Goal: Task Accomplishment & Management: Use online tool/utility

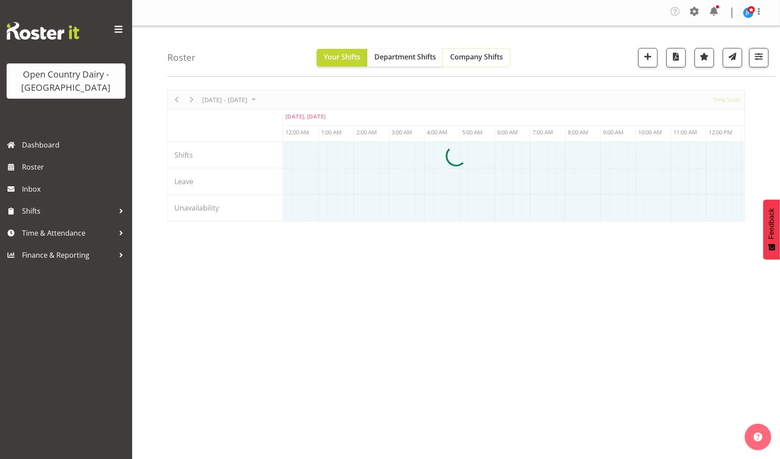
click at [475, 56] on span "Company Shifts" at bounding box center [476, 57] width 53 height 10
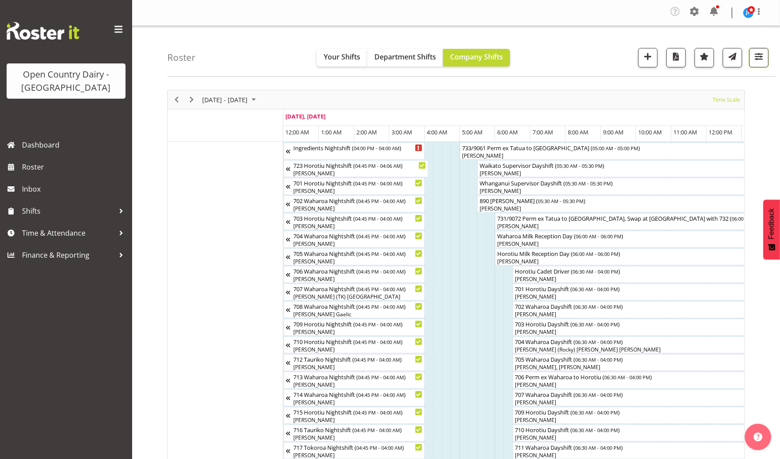
click at [757, 59] on span "button" at bounding box center [758, 56] width 11 height 11
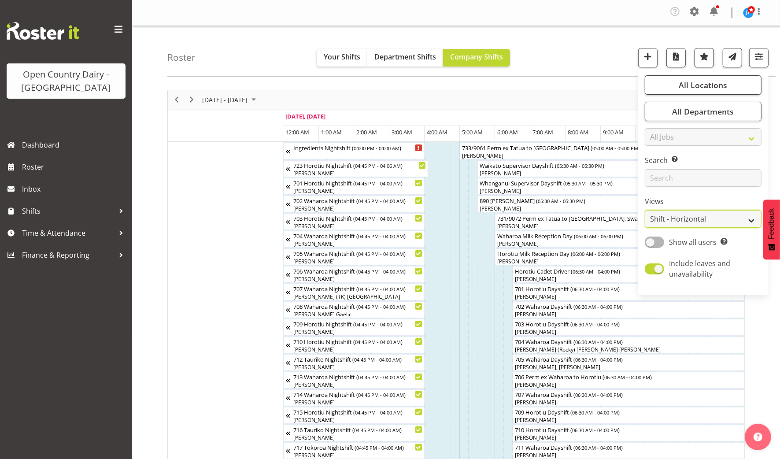
click at [689, 216] on select "Staff Role Shift - Horizontal Shift - Vertical Staff - Location" at bounding box center [703, 219] width 117 height 18
select select "staff"
click at [646, 210] on select "Staff Role Shift - Horizontal Shift - Vertical Staff - Location" at bounding box center [703, 219] width 117 height 18
click at [759, 58] on span "button" at bounding box center [758, 56] width 11 height 11
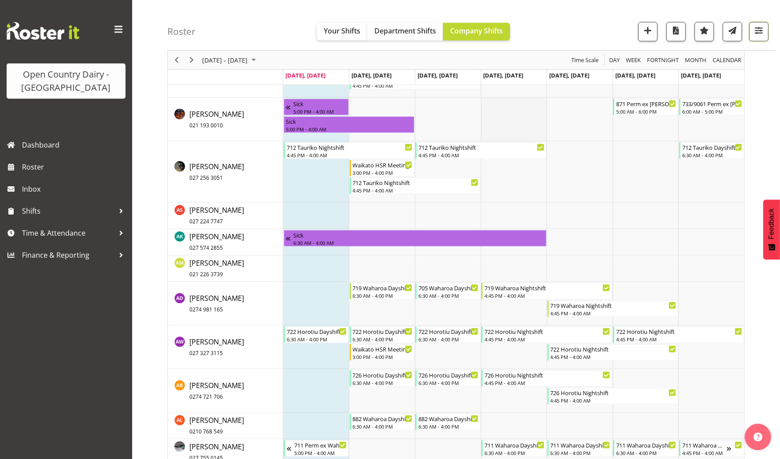
scroll to position [551, 0]
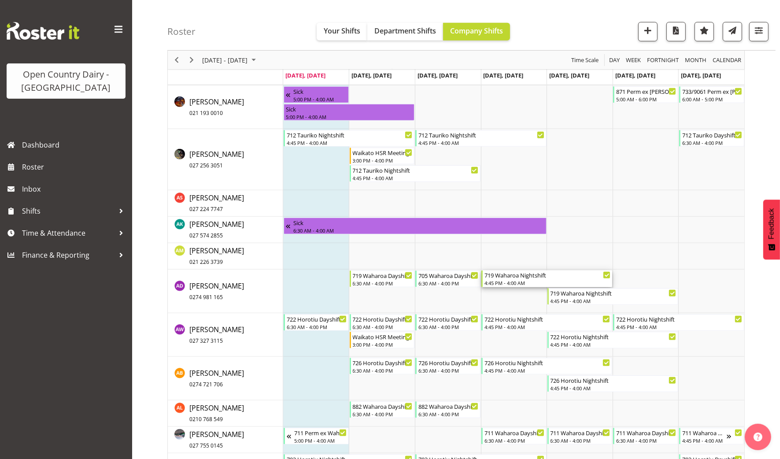
click at [519, 279] on div "4:45 PM - 4:00 AM" at bounding box center [548, 282] width 126 height 7
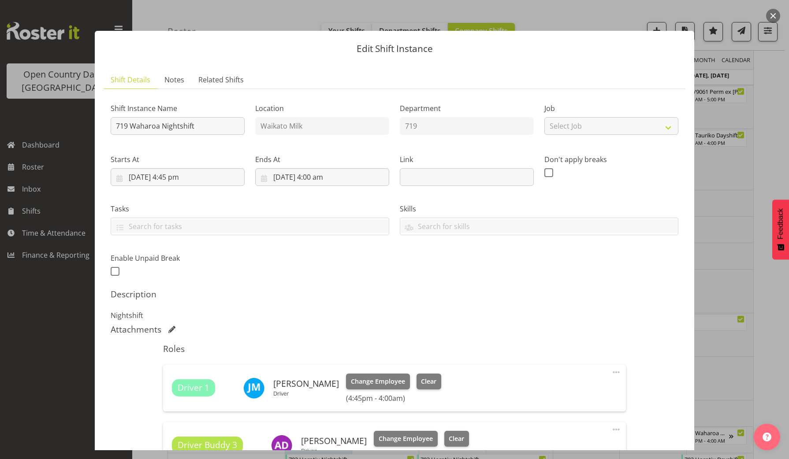
click at [773, 14] on button "button" at bounding box center [773, 16] width 14 height 14
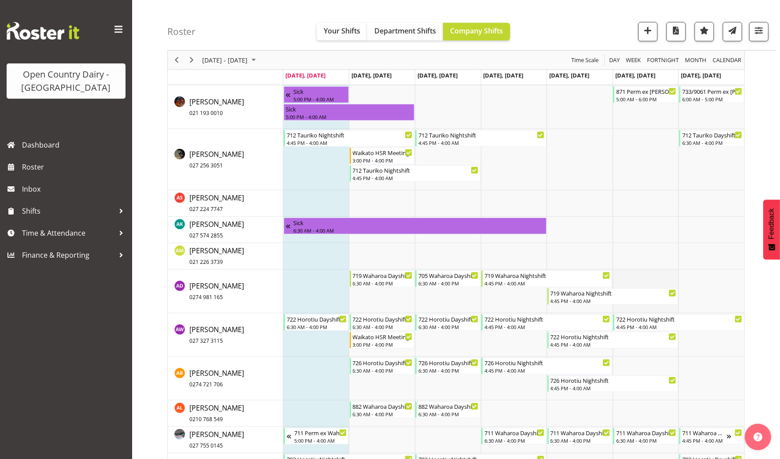
click at [640, 279] on td "Timeline Week of September 8, 2025" at bounding box center [646, 292] width 66 height 44
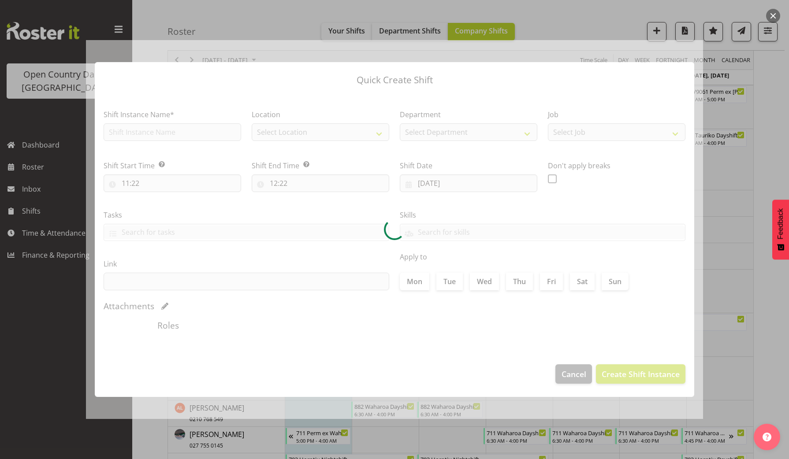
type input "13/09/2025"
checkbox input "true"
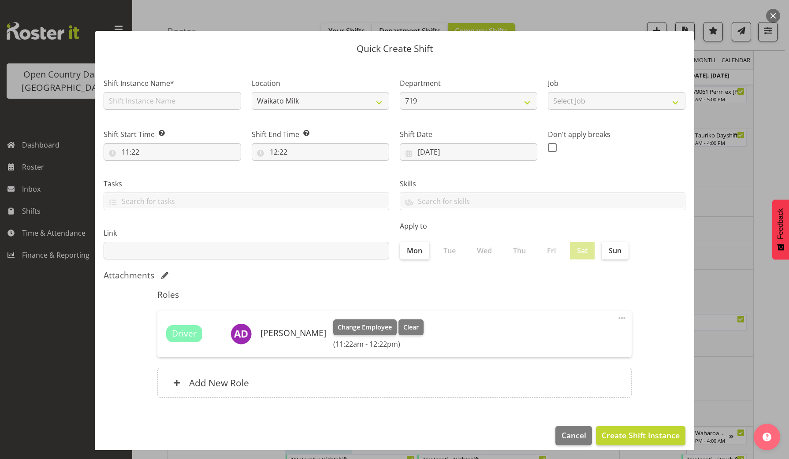
click at [771, 13] on button "button" at bounding box center [773, 16] width 14 height 14
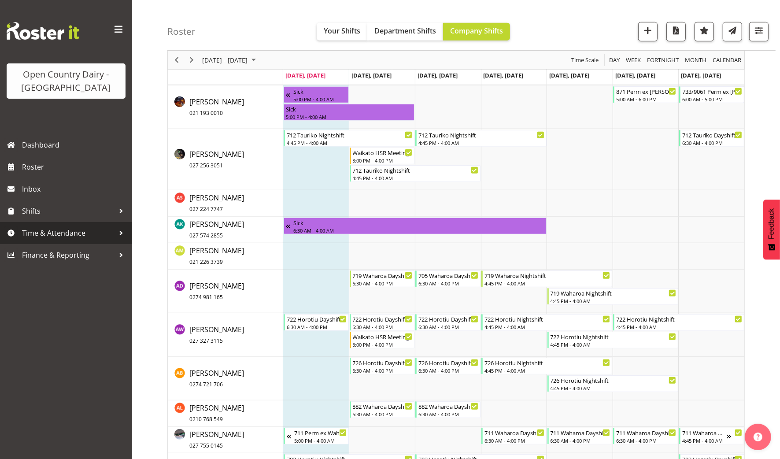
click at [36, 232] on span "Time & Attendance" at bounding box center [68, 232] width 93 height 13
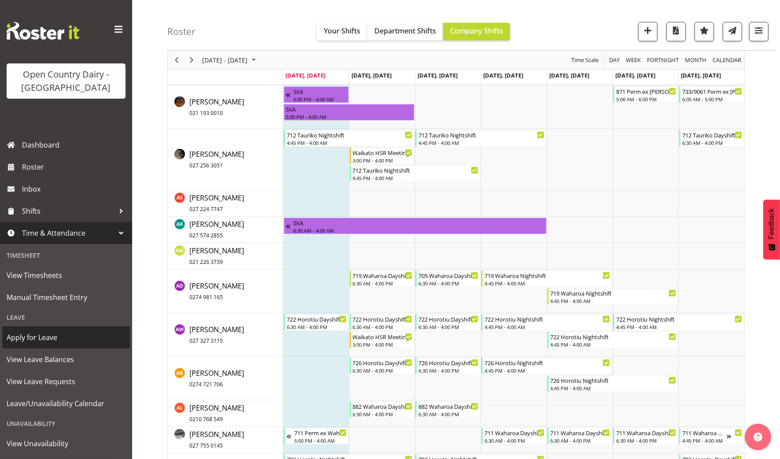
click at [33, 335] on span "Apply for Leave" at bounding box center [66, 337] width 119 height 13
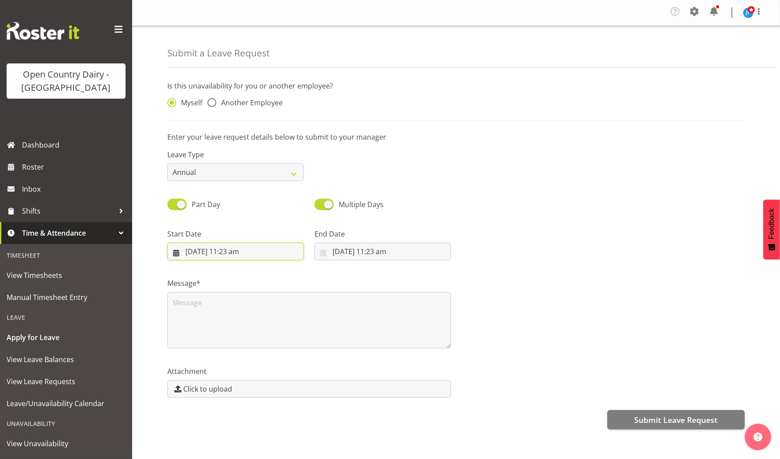
click at [236, 249] on input "8/09/2025, 11:23 am" at bounding box center [235, 252] width 137 height 18
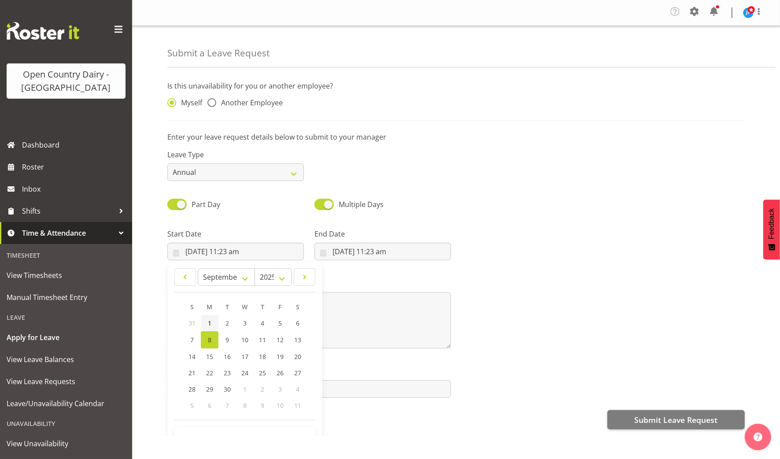
click at [209, 317] on link "1" at bounding box center [210, 323] width 18 height 16
click at [282, 322] on link "5" at bounding box center [280, 323] width 18 height 16
click at [210, 322] on span "1" at bounding box center [210, 323] width 4 height 8
type input "1/09/2025, 11:23 am"
click at [367, 248] on input "8/09/2025, 11:23 am" at bounding box center [383, 252] width 137 height 18
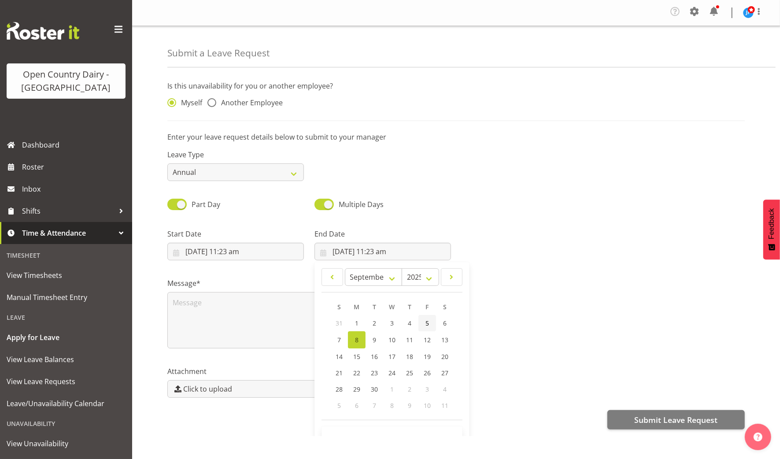
click at [426, 319] on span "5" at bounding box center [428, 323] width 4 height 8
type input "5/09/2025, 11:23 am"
click at [172, 204] on span at bounding box center [176, 204] width 19 height 11
click at [172, 204] on input "Part Day" at bounding box center [170, 204] width 6 height 6
checkbox input "false"
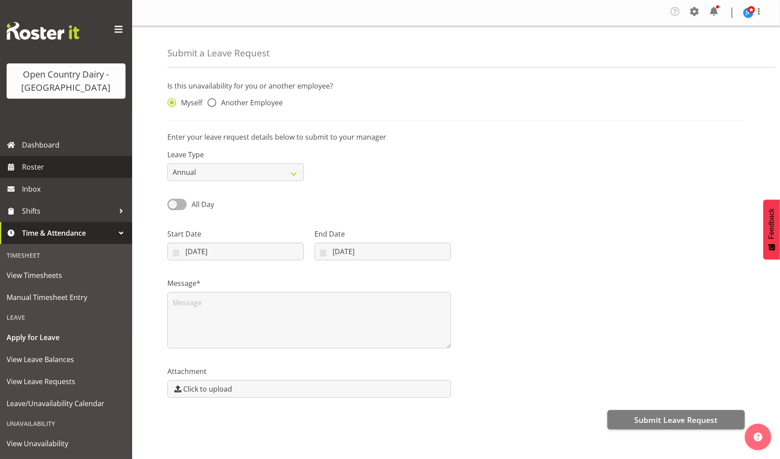
click at [37, 164] on span "Roster" at bounding box center [75, 166] width 106 height 13
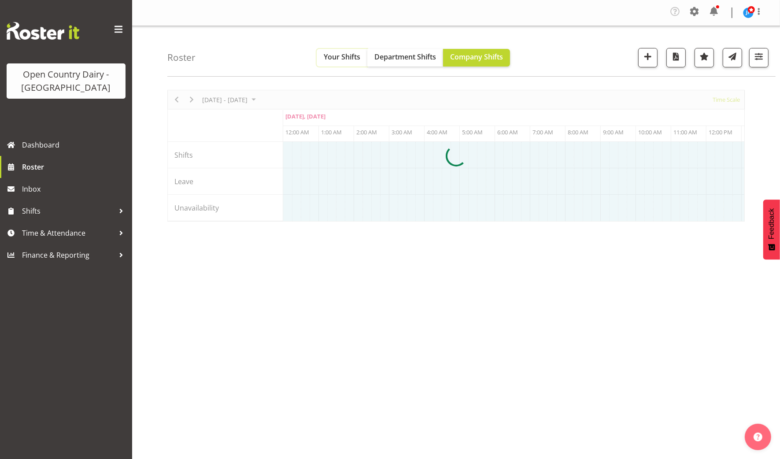
click at [333, 50] on button "Your Shifts" at bounding box center [342, 58] width 51 height 18
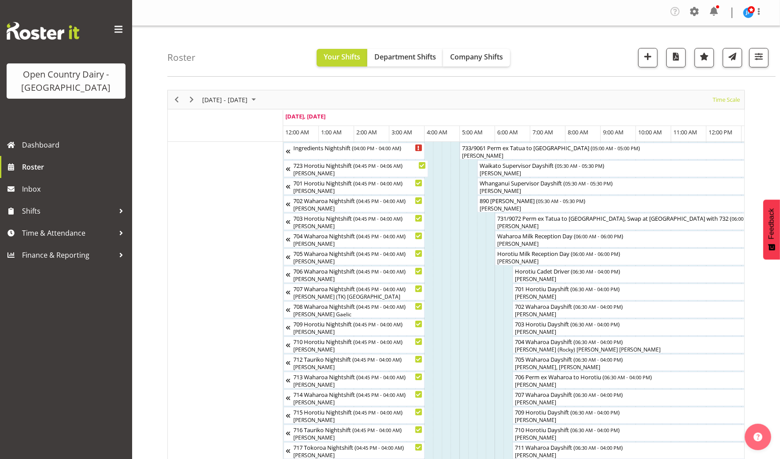
drag, startPoint x: 304, startPoint y: 223, endPoint x: 337, endPoint y: 225, distance: 33.5
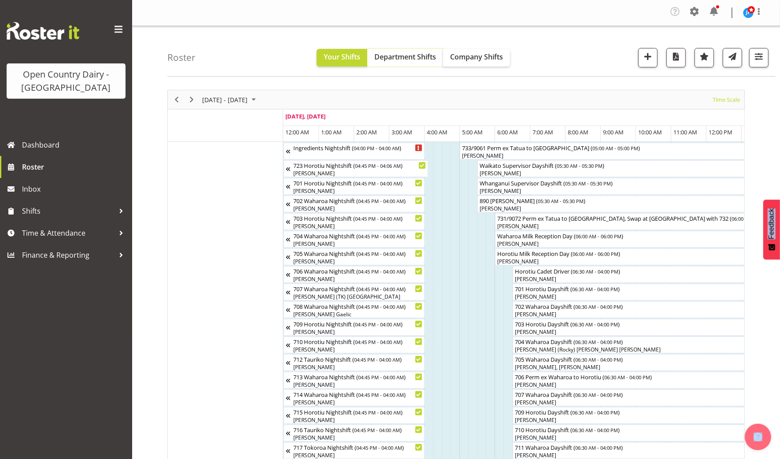
click at [400, 60] on span "Department Shifts" at bounding box center [405, 57] width 62 height 10
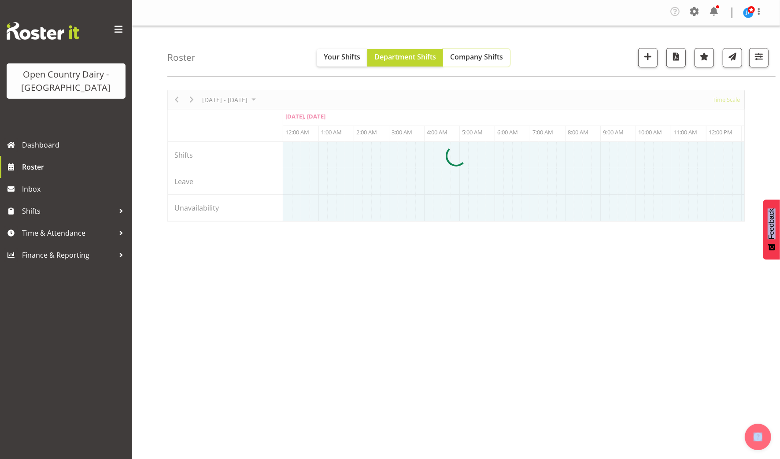
click at [466, 57] on span "Company Shifts" at bounding box center [476, 57] width 53 height 10
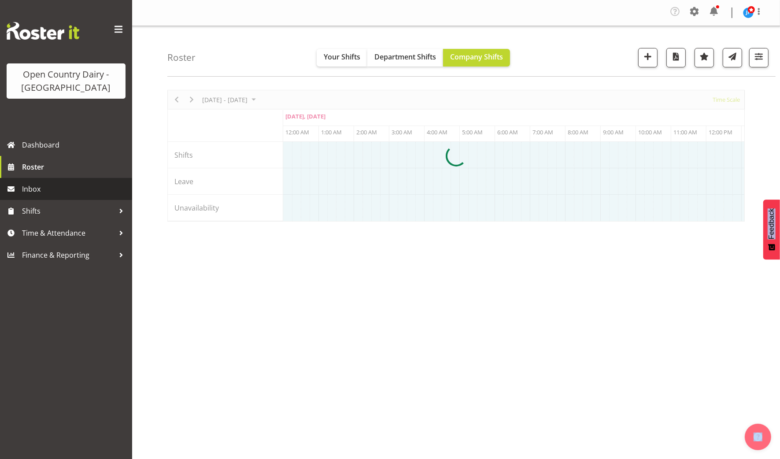
drag, startPoint x: 35, startPoint y: 186, endPoint x: 32, endPoint y: 167, distance: 19.3
click at [35, 186] on span "Inbox" at bounding box center [75, 188] width 106 height 13
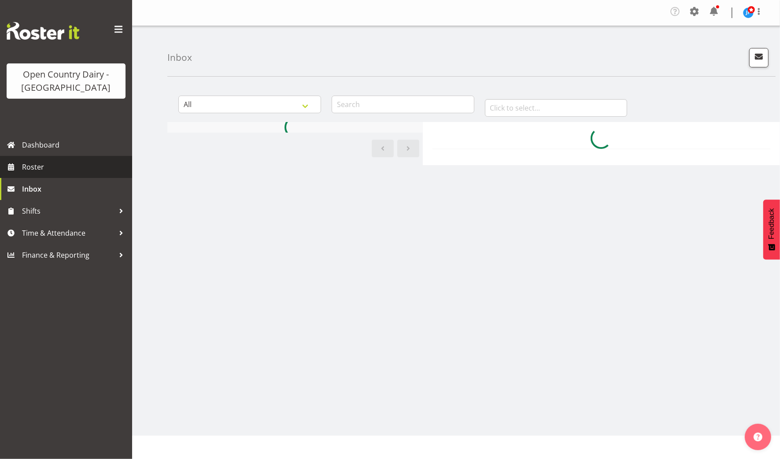
click at [32, 163] on span "Roster" at bounding box center [75, 166] width 106 height 13
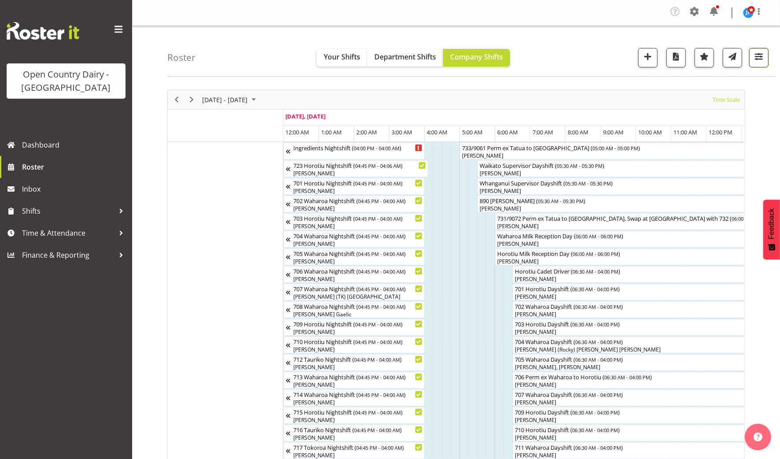
click at [759, 54] on span "button" at bounding box center [758, 56] width 11 height 11
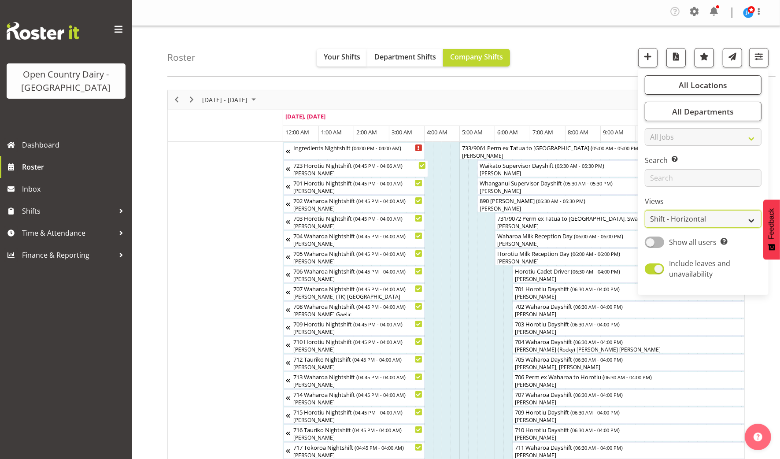
click at [678, 212] on select "Staff Role Shift - Horizontal Shift - Vertical Staff - Location" at bounding box center [703, 219] width 117 height 18
select select "staff"
click at [646, 210] on select "Staff Role Shift - Horizontal Shift - Vertical Staff - Location" at bounding box center [703, 219] width 117 height 18
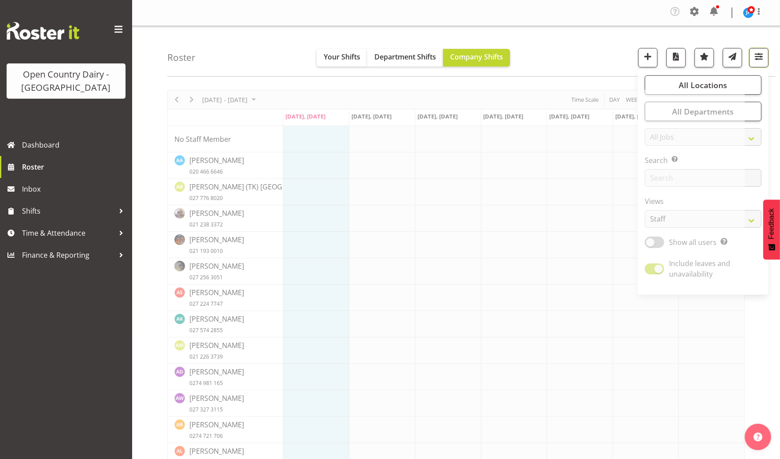
click at [758, 56] on span "button" at bounding box center [758, 56] width 11 height 11
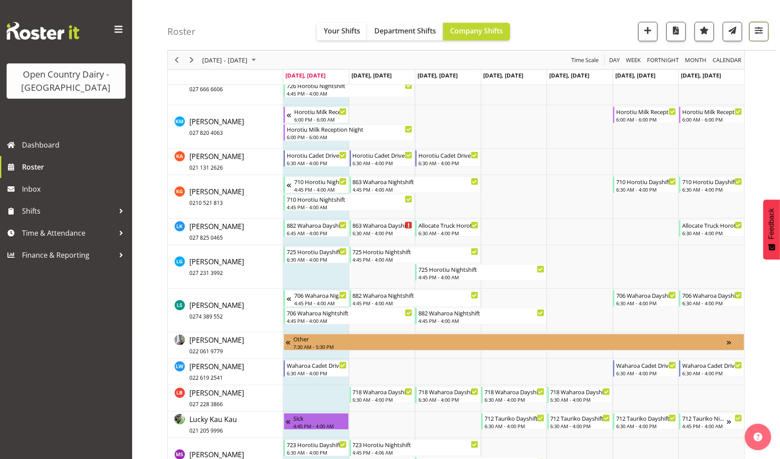
scroll to position [4130, 0]
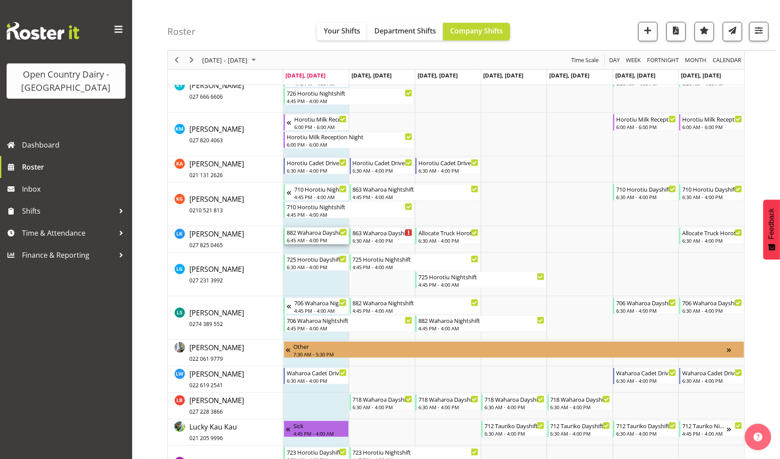
click at [312, 231] on div "882 Waharoa Dayshift Travel to Waharoa" at bounding box center [317, 232] width 60 height 9
click at [56, 230] on span "Time & Attendance" at bounding box center [68, 232] width 93 height 13
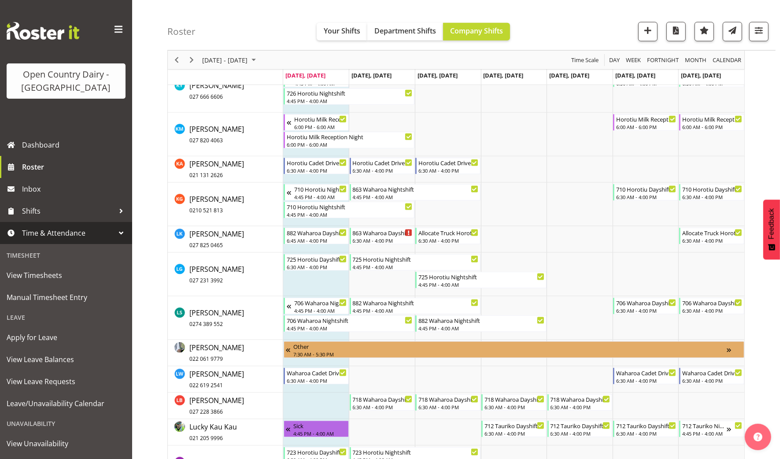
click at [115, 231] on div at bounding box center [121, 232] width 13 height 13
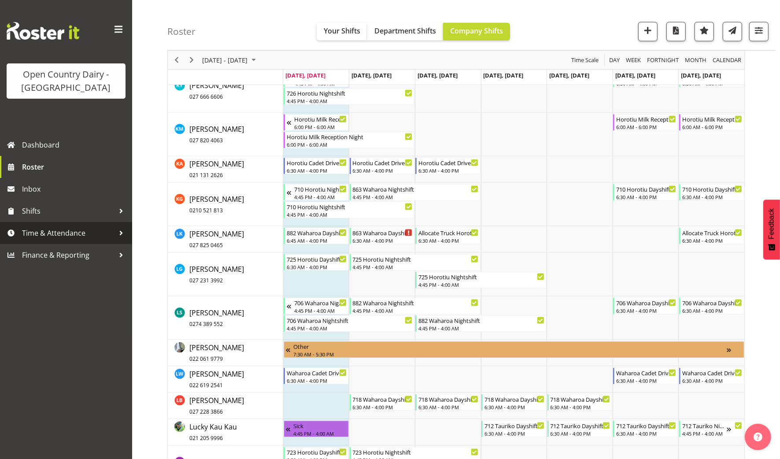
click at [85, 231] on span "Time & Attendance" at bounding box center [68, 232] width 93 height 13
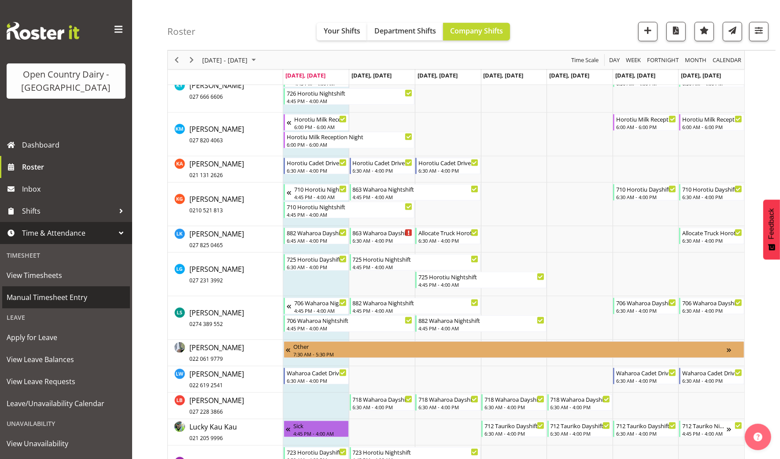
click at [42, 294] on span "Manual Timesheet Entry" at bounding box center [66, 297] width 119 height 13
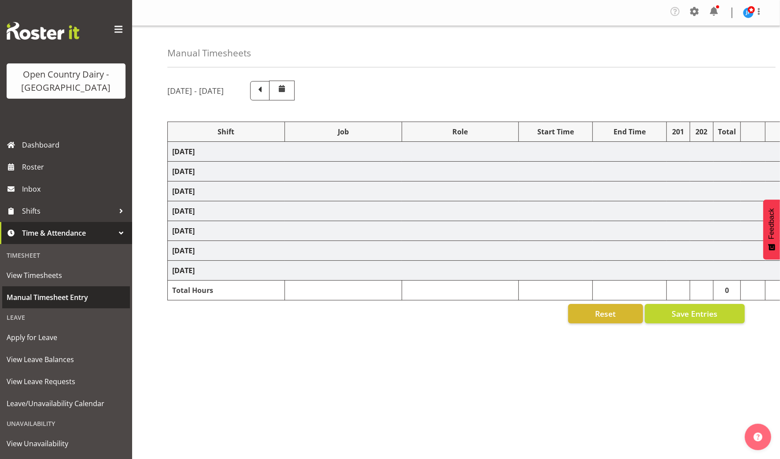
select select "47493"
select select "81478"
select select "78946"
select select "1386"
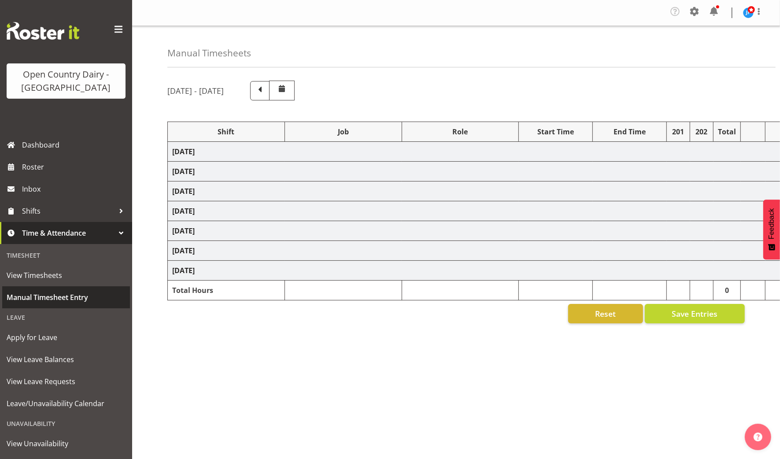
select select "47493"
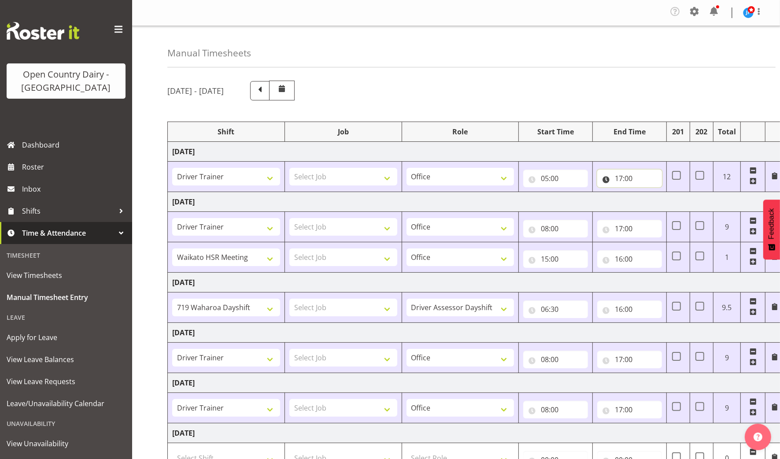
click at [623, 176] on input "17:00" at bounding box center [629, 179] width 65 height 18
click at [657, 198] on select "00 01 02 03 04 05 06 07 08 09 10 11 12 13 14 15 16 17 18 19 20 21 22 23" at bounding box center [658, 202] width 20 height 18
select select "16"
click at [648, 193] on select "00 01 02 03 04 05 06 07 08 09 10 11 12 13 14 15 16 17 18 19 20 21 22 23" at bounding box center [658, 202] width 20 height 18
type input "16:00"
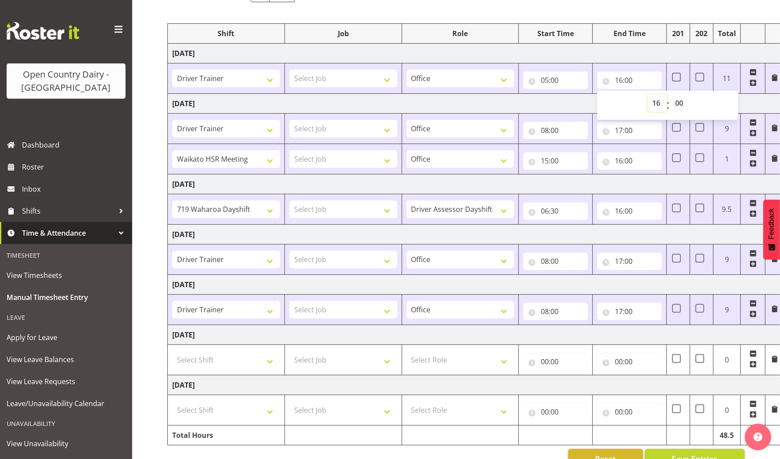
scroll to position [119, 0]
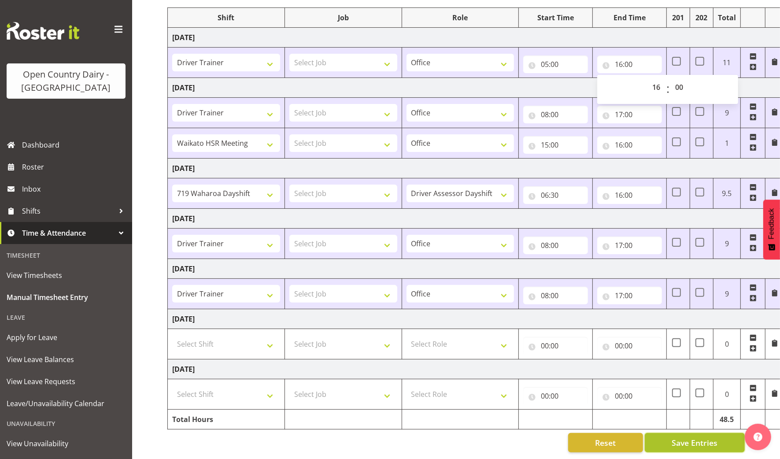
click at [694, 437] on span "Save Entries" at bounding box center [695, 442] width 46 height 11
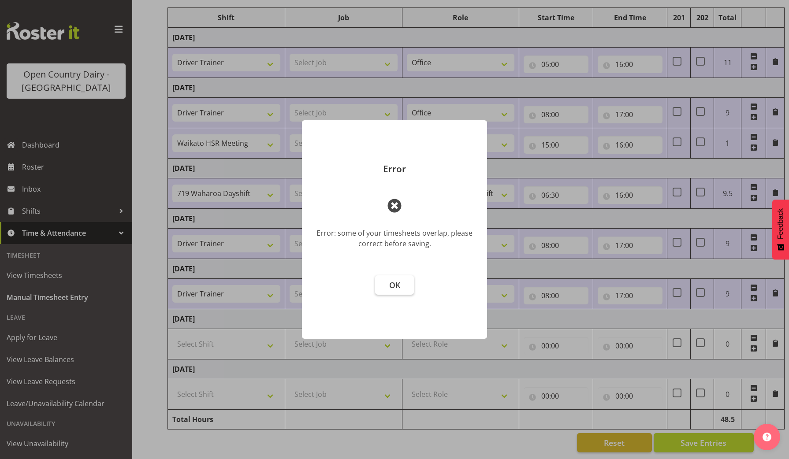
click at [379, 282] on button "OK" at bounding box center [394, 284] width 39 height 19
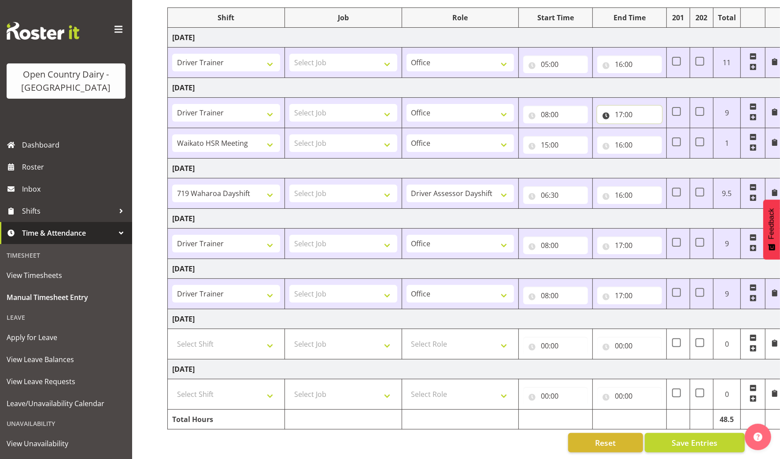
click at [625, 106] on input "17:00" at bounding box center [629, 115] width 65 height 18
click at [654, 129] on select "00 01 02 03 04 05 06 07 08 09 10 11 12 13 14 15 16 17 18 19 20 21 22 23" at bounding box center [658, 138] width 20 height 18
select select "15"
click at [648, 129] on select "00 01 02 03 04 05 06 07 08 09 10 11 12 13 14 15 16 17 18 19 20 21 22 23" at bounding box center [658, 138] width 20 height 18
type input "15:00"
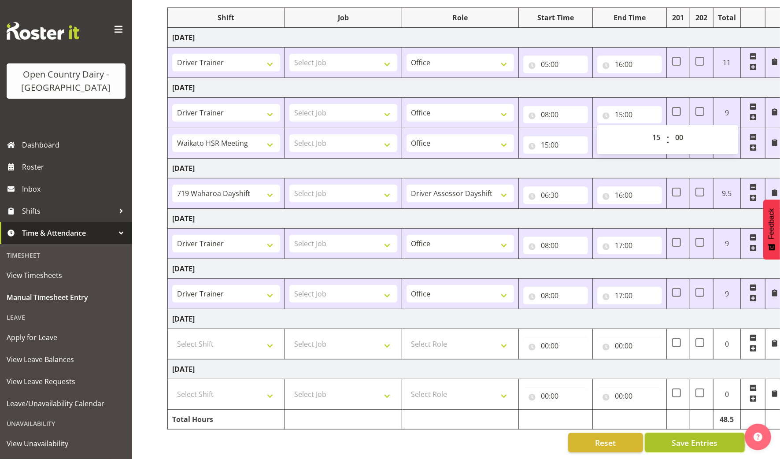
click at [677, 437] on span "Save Entries" at bounding box center [695, 442] width 46 height 11
click at [697, 437] on span "Save Entries" at bounding box center [695, 442] width 46 height 11
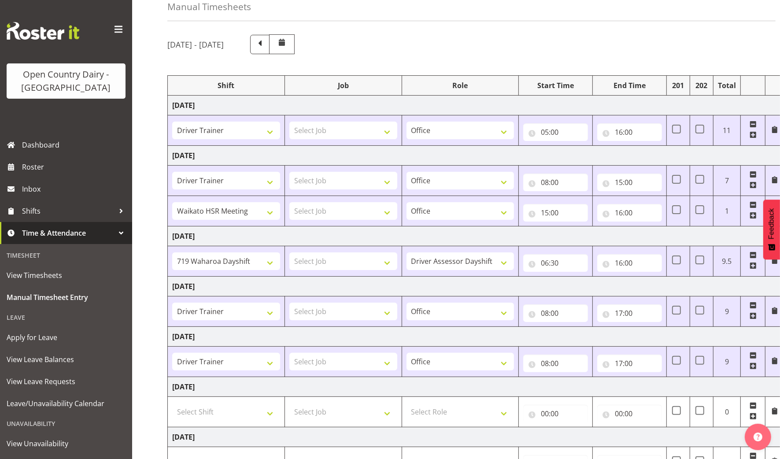
scroll to position [55, 0]
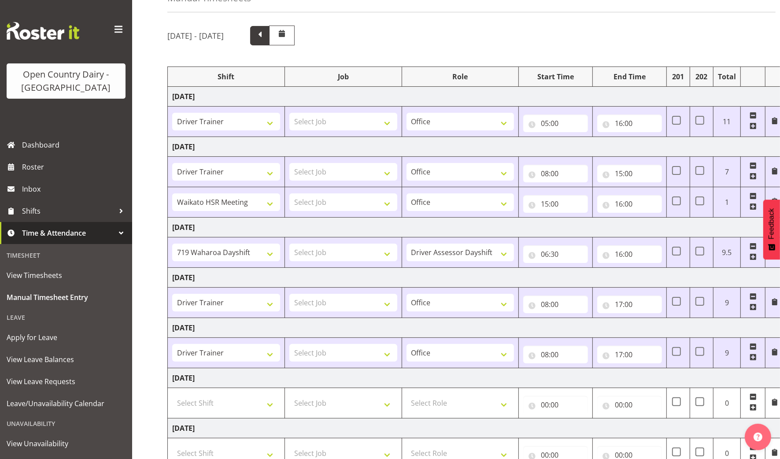
click at [266, 35] on span at bounding box center [259, 34] width 11 height 11
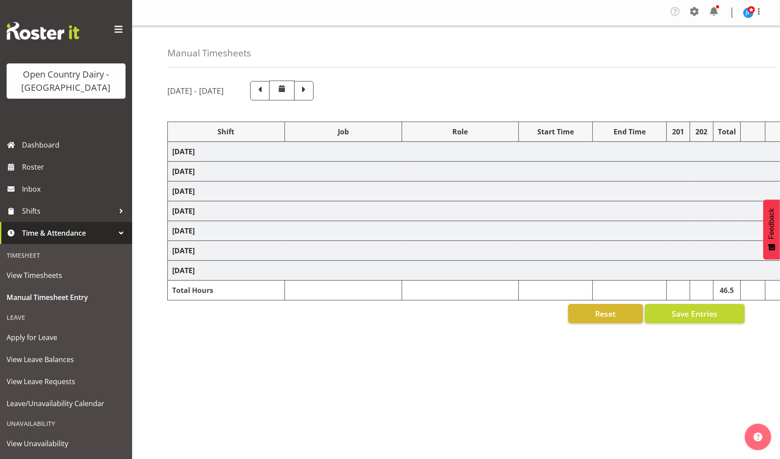
select select "47493"
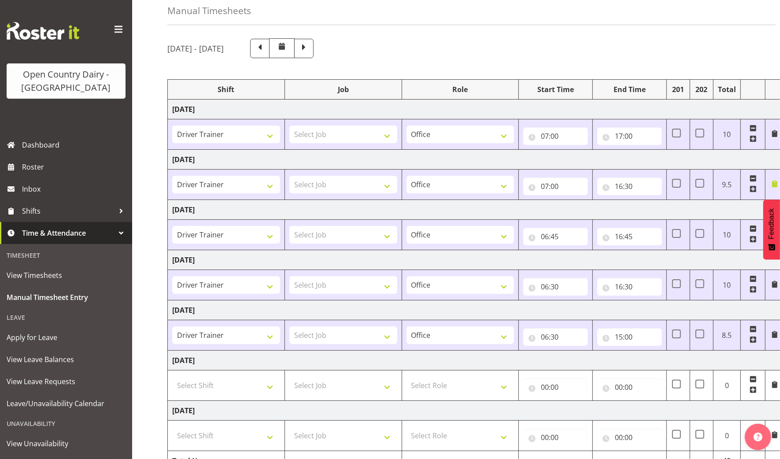
scroll to position [55, 0]
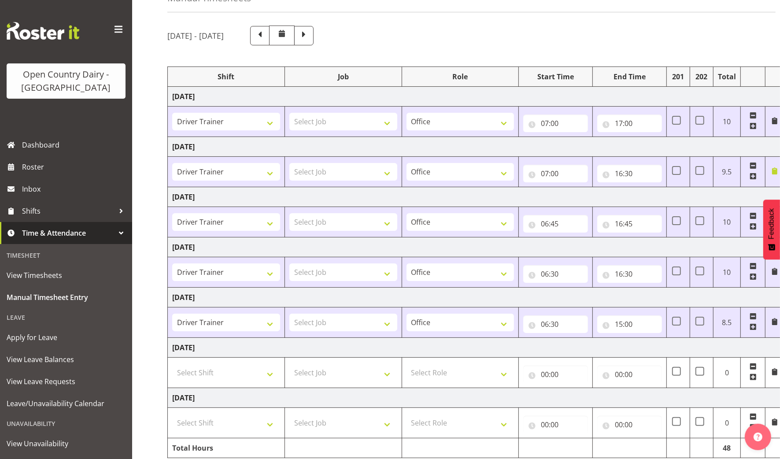
click at [775, 171] on span at bounding box center [774, 170] width 7 height 7
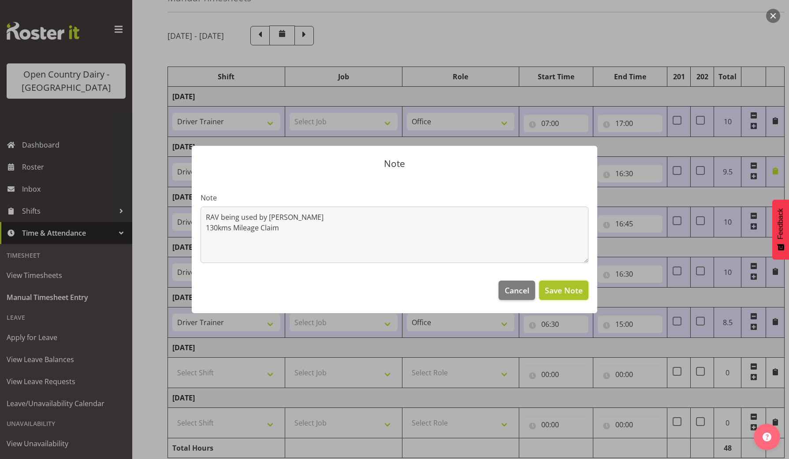
click at [560, 289] on span "Save Note" at bounding box center [564, 290] width 38 height 11
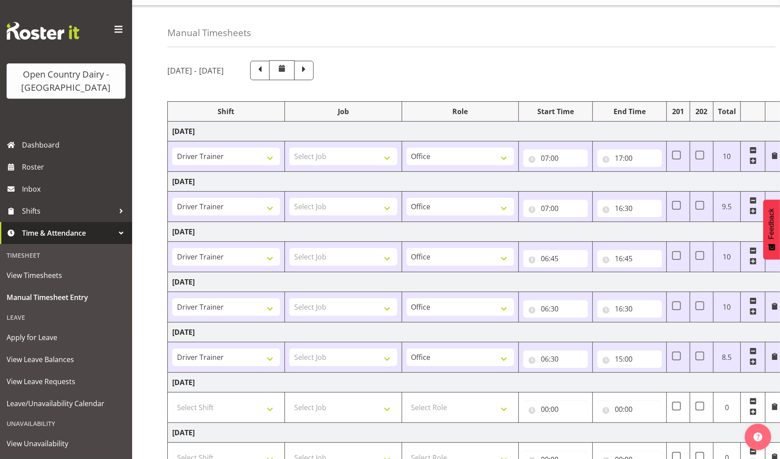
scroll to position [0, 0]
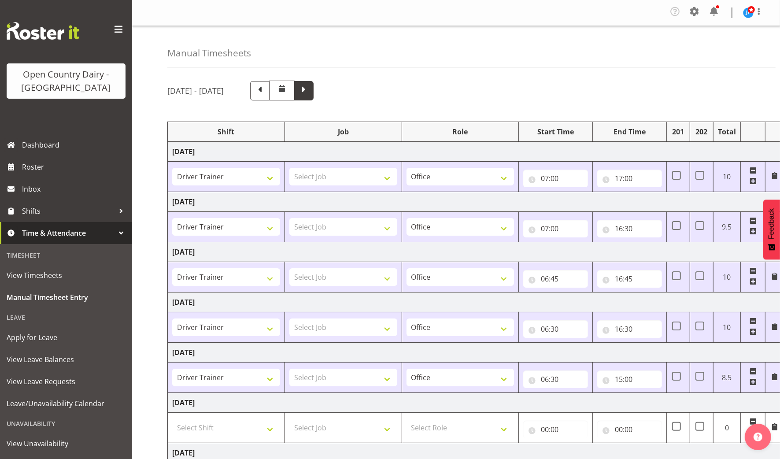
click at [310, 87] on span at bounding box center [303, 89] width 11 height 11
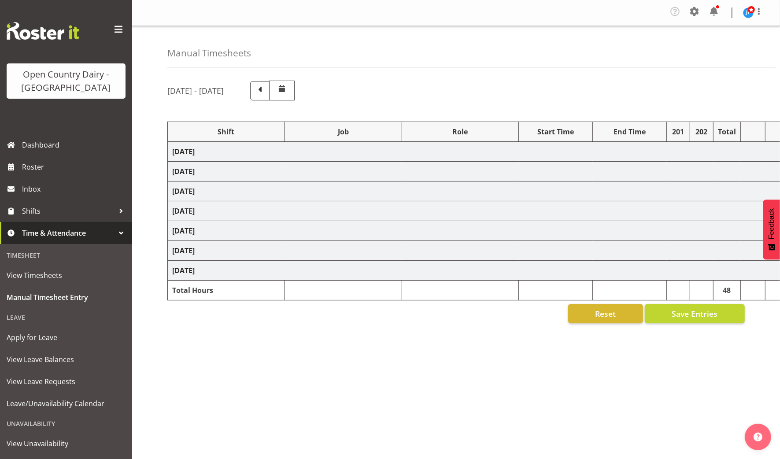
select select "47493"
select select "81478"
select select "78946"
select select "1386"
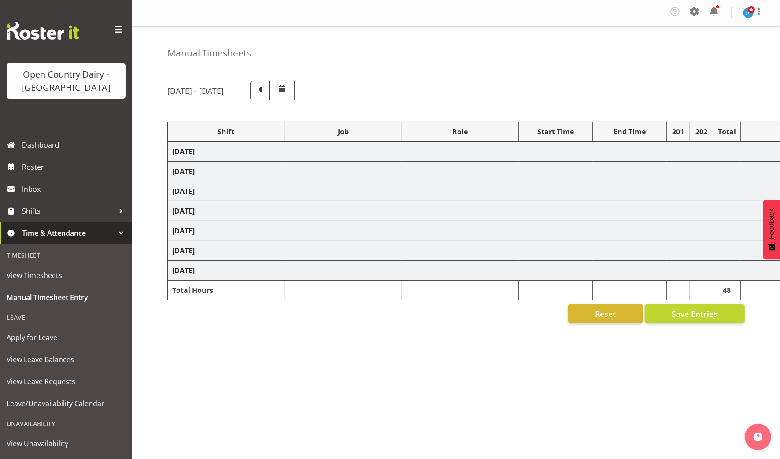
select select "47493"
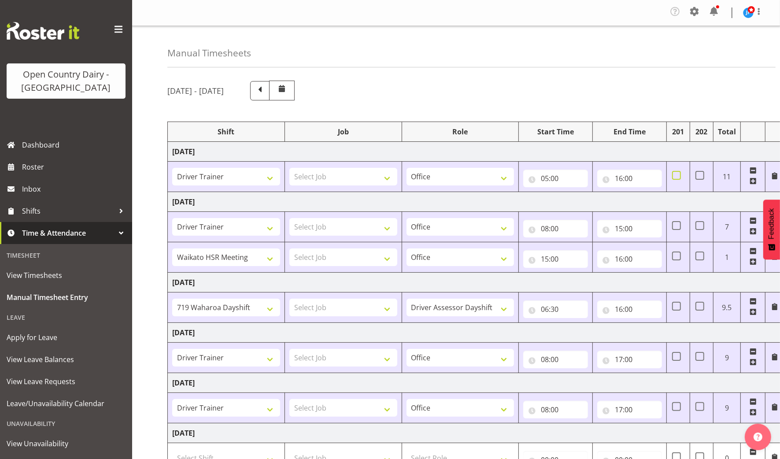
click at [678, 174] on span at bounding box center [676, 175] width 9 height 9
click at [678, 174] on input "checkbox" at bounding box center [675, 176] width 6 height 6
checkbox input "true"
click at [704, 173] on span at bounding box center [700, 175] width 9 height 9
click at [701, 173] on input "checkbox" at bounding box center [699, 176] width 6 height 6
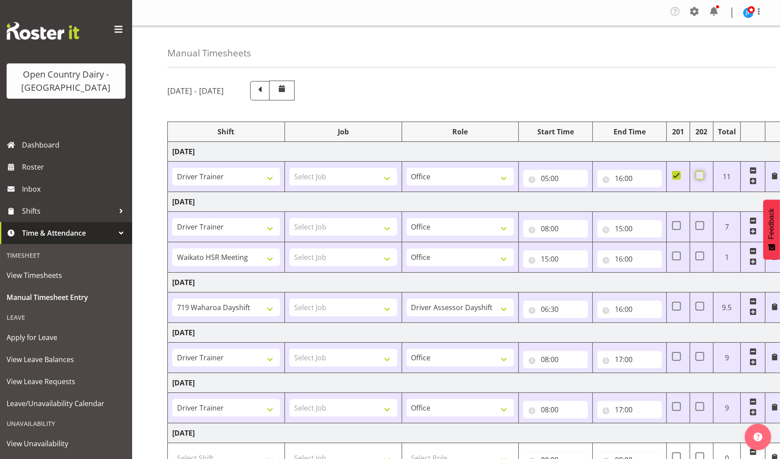
checkbox input "true"
click at [675, 173] on span at bounding box center [676, 175] width 9 height 9
click at [675, 173] on input "checkbox" at bounding box center [675, 176] width 6 height 6
checkbox input "false"
click at [699, 175] on span at bounding box center [700, 175] width 9 height 9
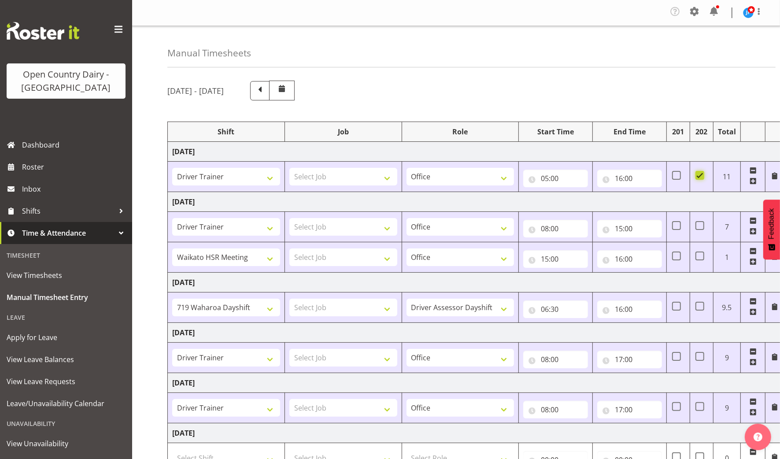
click at [699, 175] on input "checkbox" at bounding box center [699, 176] width 6 height 6
checkbox input "false"
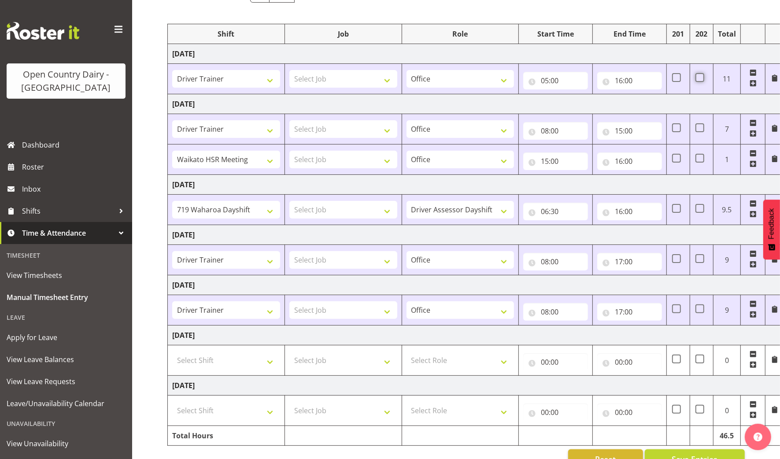
scroll to position [119, 0]
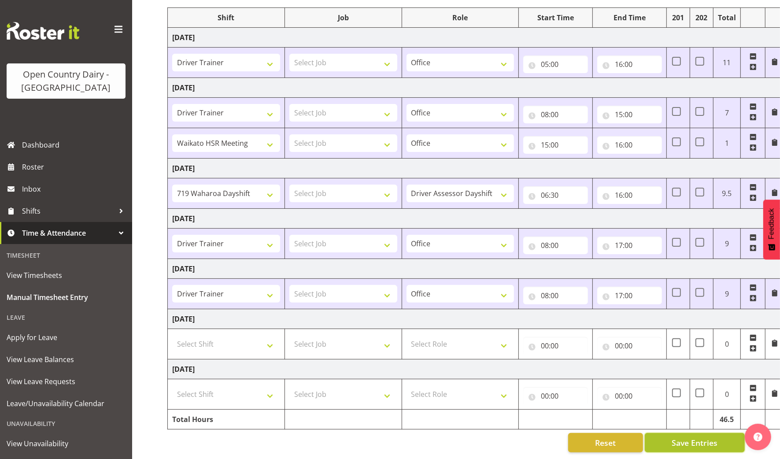
click at [702, 437] on span "Save Entries" at bounding box center [695, 442] width 46 height 11
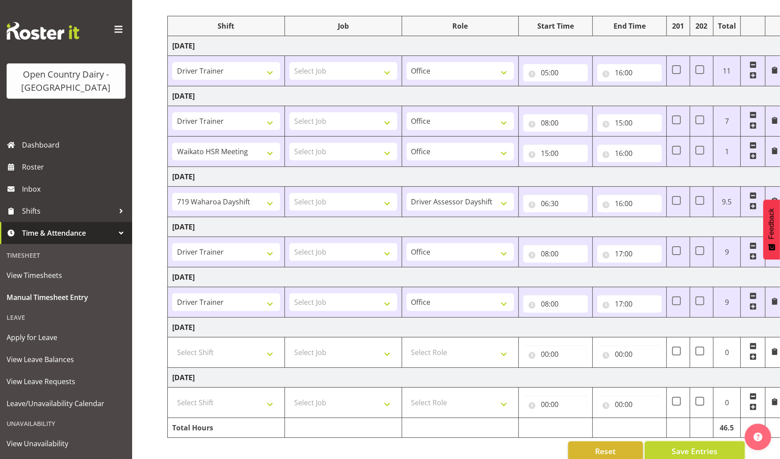
scroll to position [0, 0]
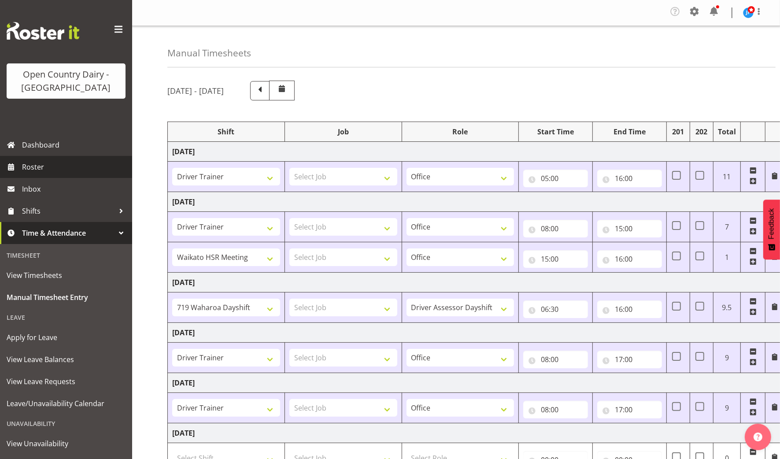
click at [32, 162] on span "Roster" at bounding box center [75, 166] width 106 height 13
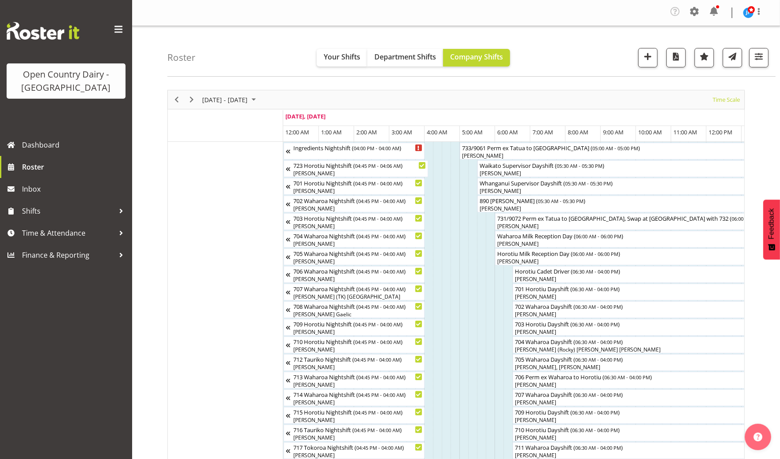
scroll to position [55, 0]
